Goal: Information Seeking & Learning: Check status

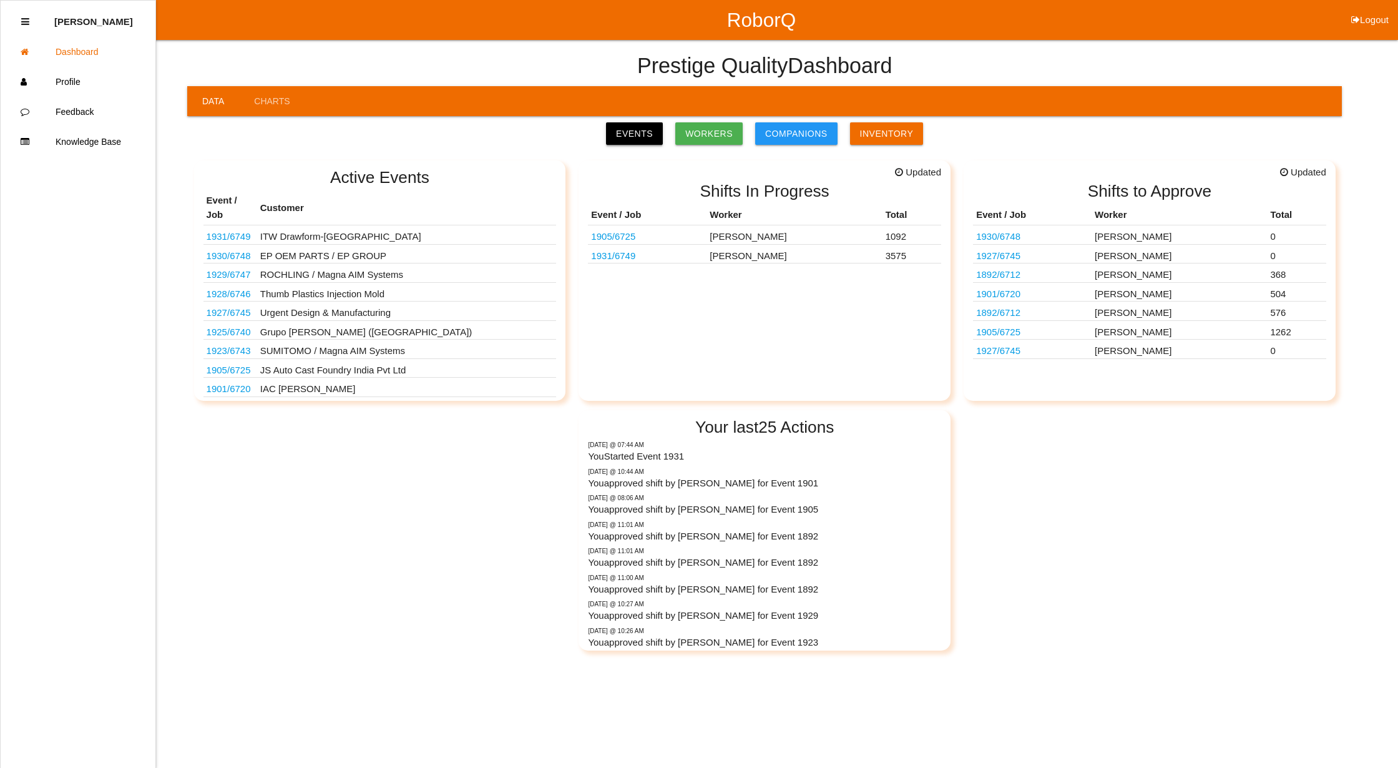
click at [650, 129] on link "Events" at bounding box center [634, 133] width 57 height 22
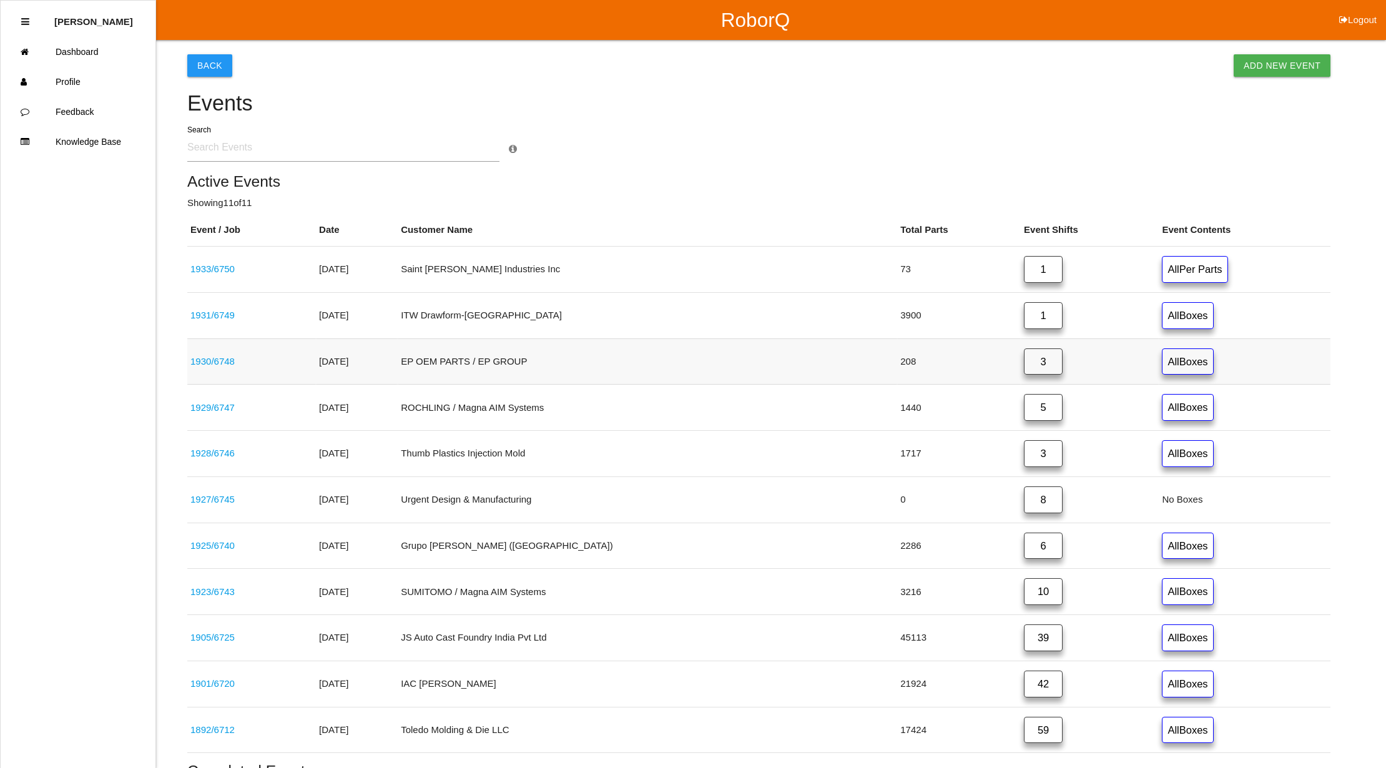
click at [1024, 360] on link "3" at bounding box center [1043, 361] width 39 height 27
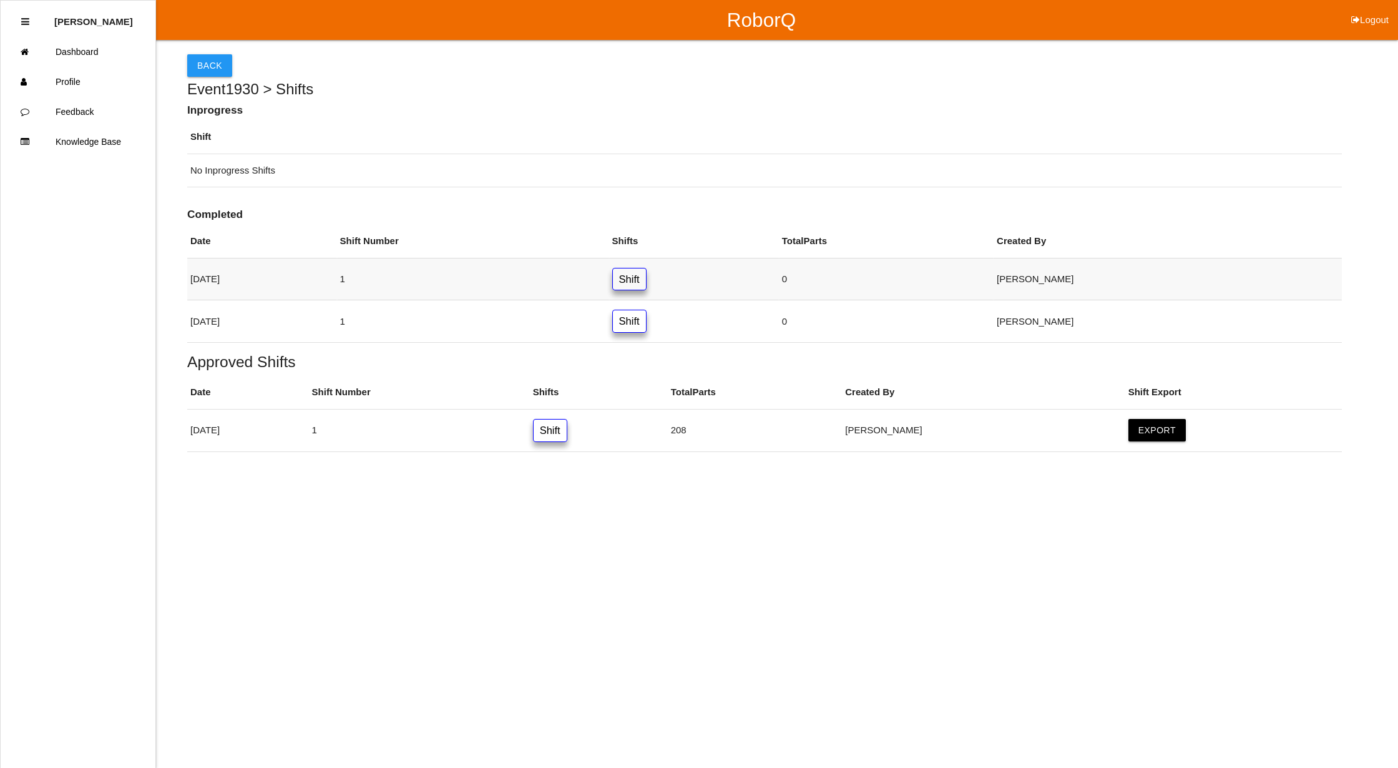
click at [647, 280] on link "Shift" at bounding box center [629, 279] width 34 height 23
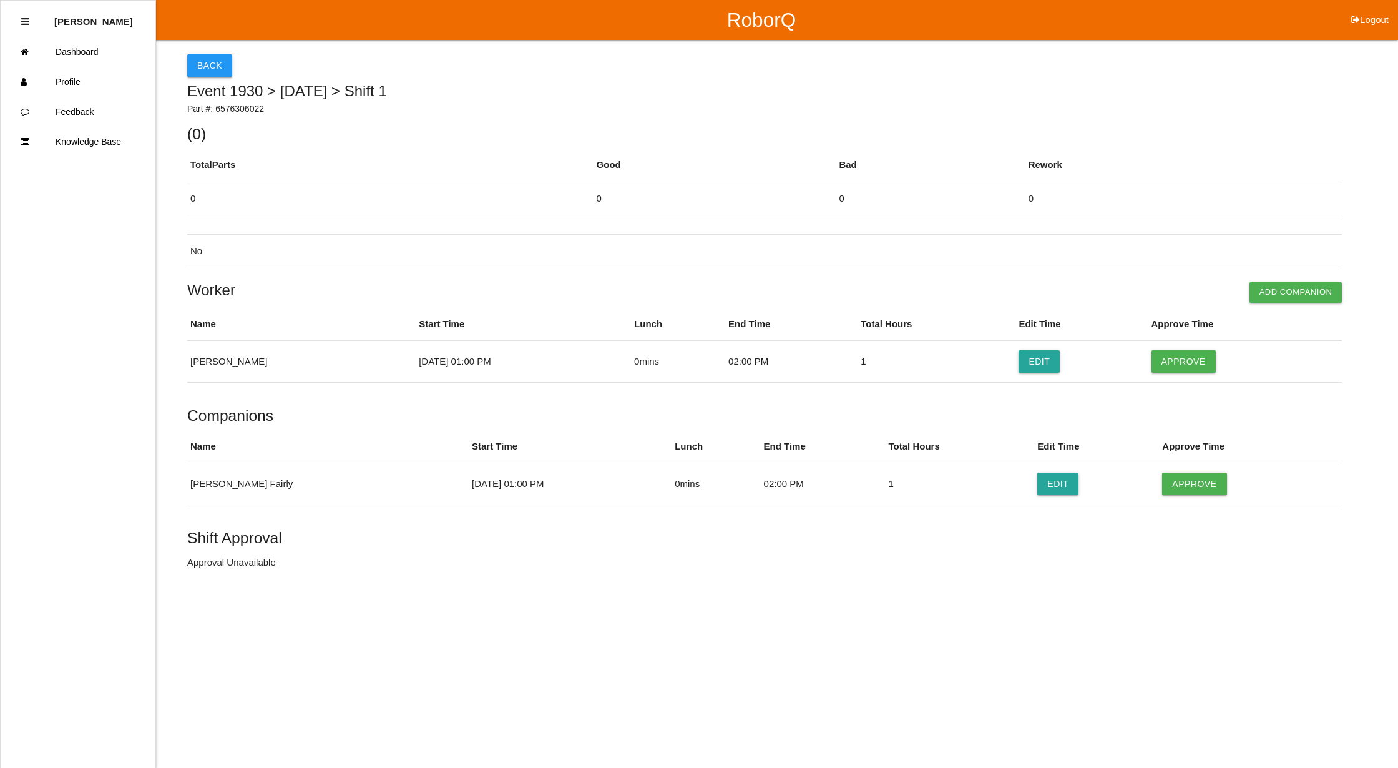
click at [210, 64] on button "Back" at bounding box center [209, 65] width 45 height 22
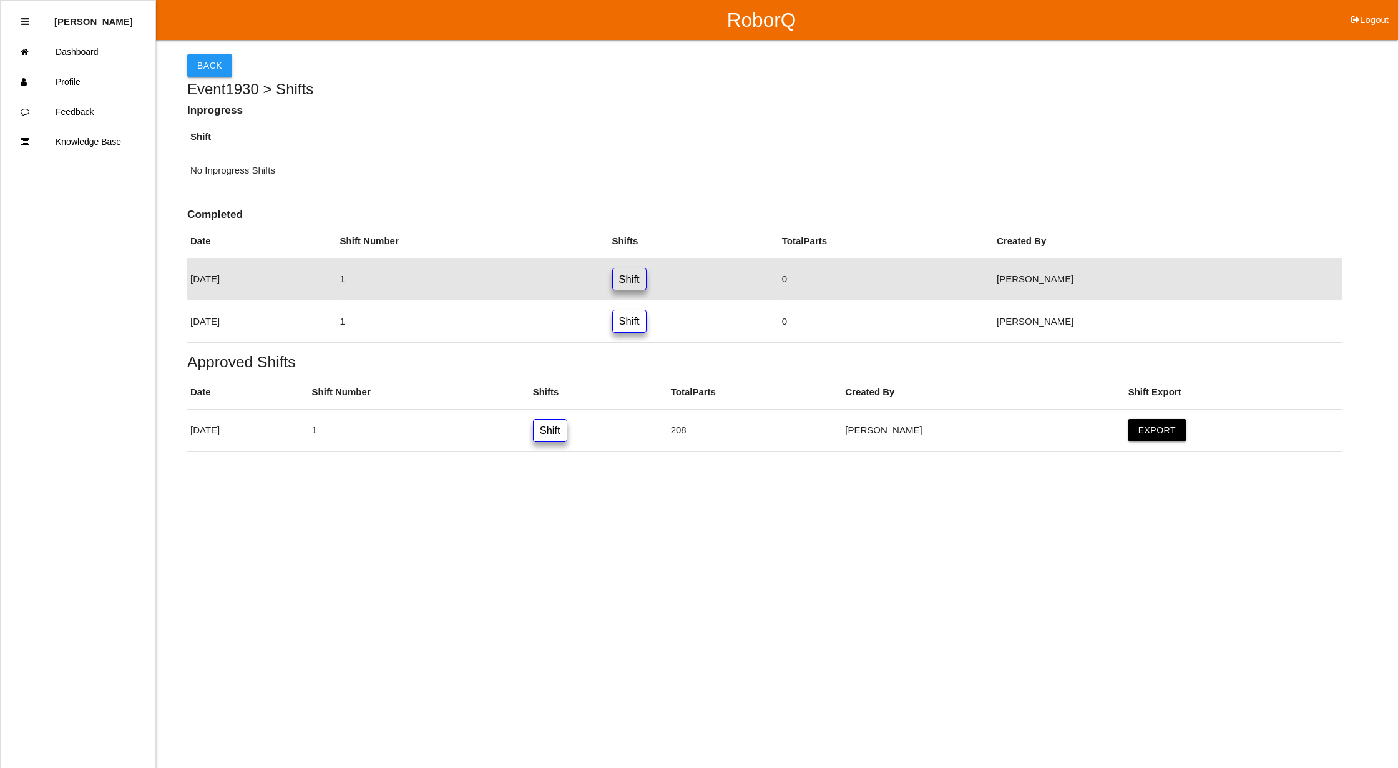
click at [206, 65] on button "Back" at bounding box center [209, 65] width 45 height 22
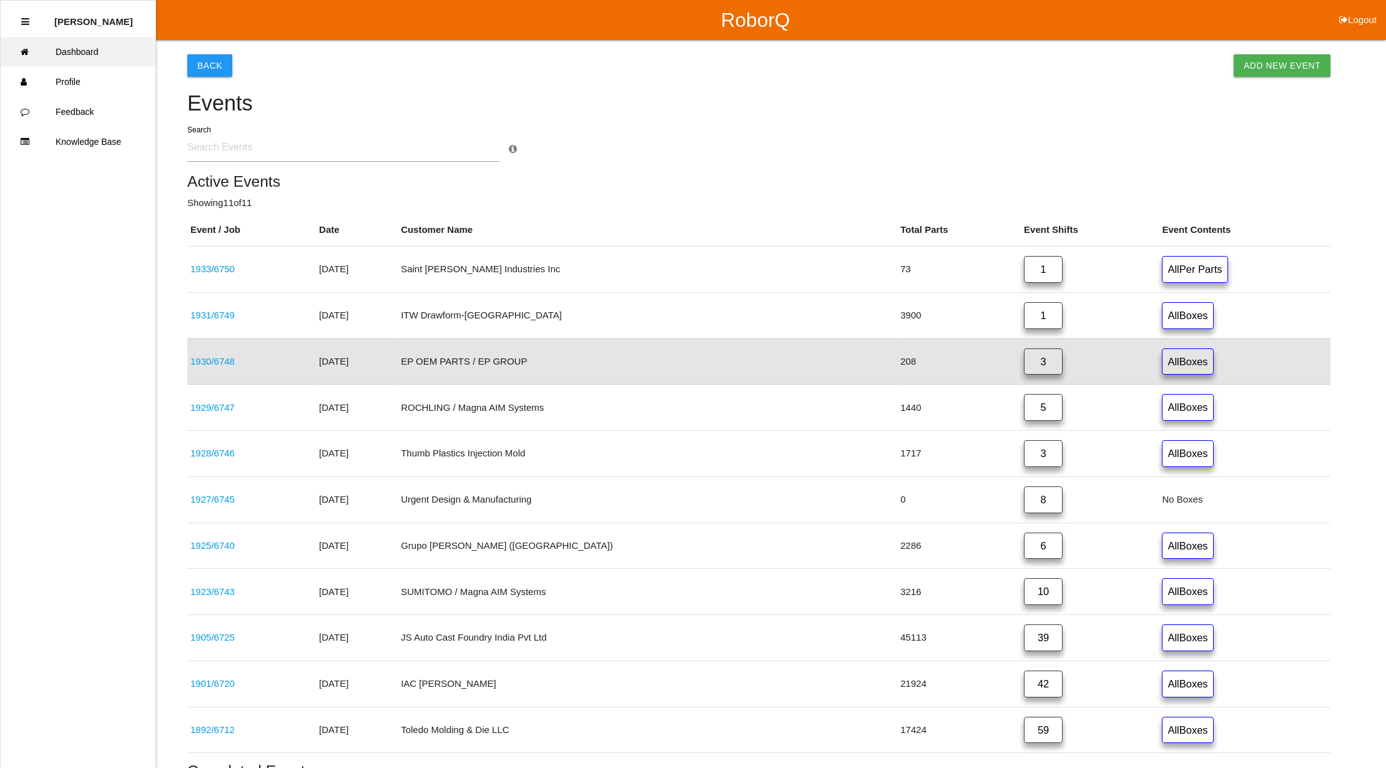
click at [86, 47] on link "Dashboard" at bounding box center [78, 52] width 155 height 30
